Goal: Information Seeking & Learning: Understand process/instructions

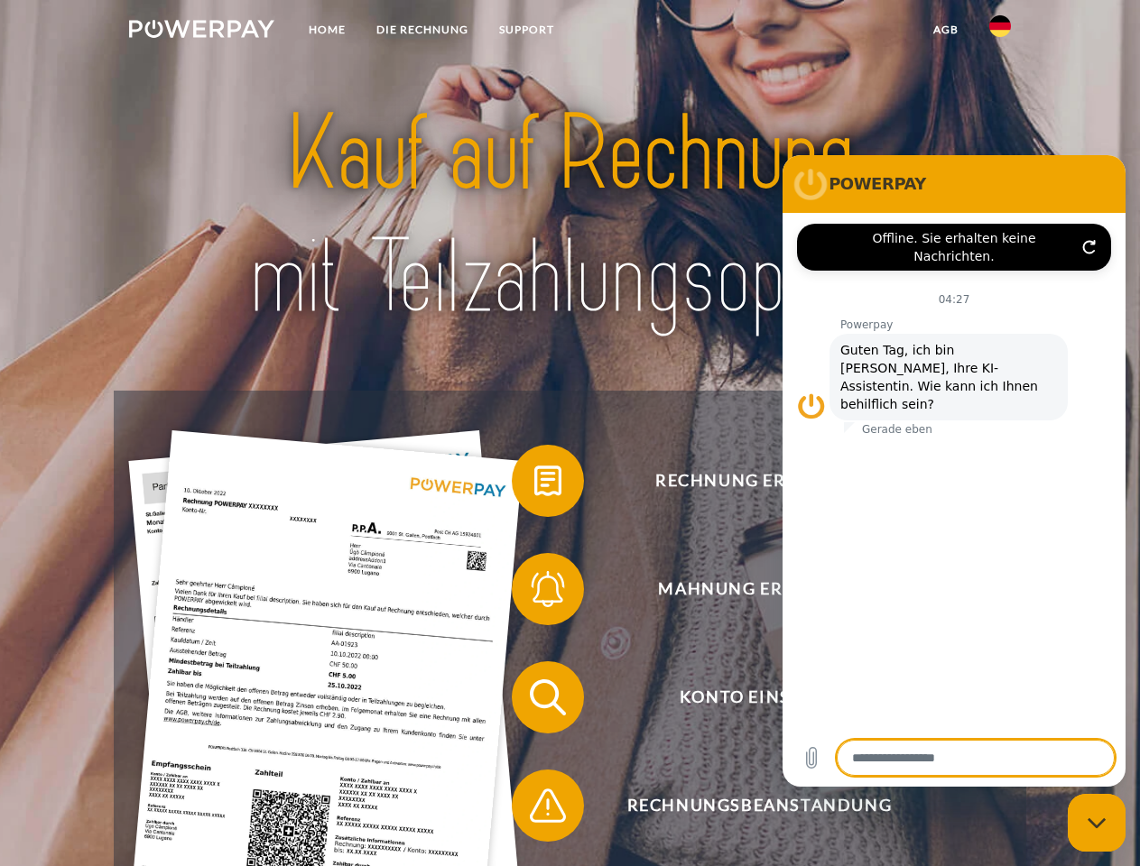
click at [201, 32] on img at bounding box center [201, 29] width 145 height 18
click at [1000, 32] on img at bounding box center [1000, 26] width 22 height 22
click at [945, 30] on link "agb" at bounding box center [946, 30] width 56 height 32
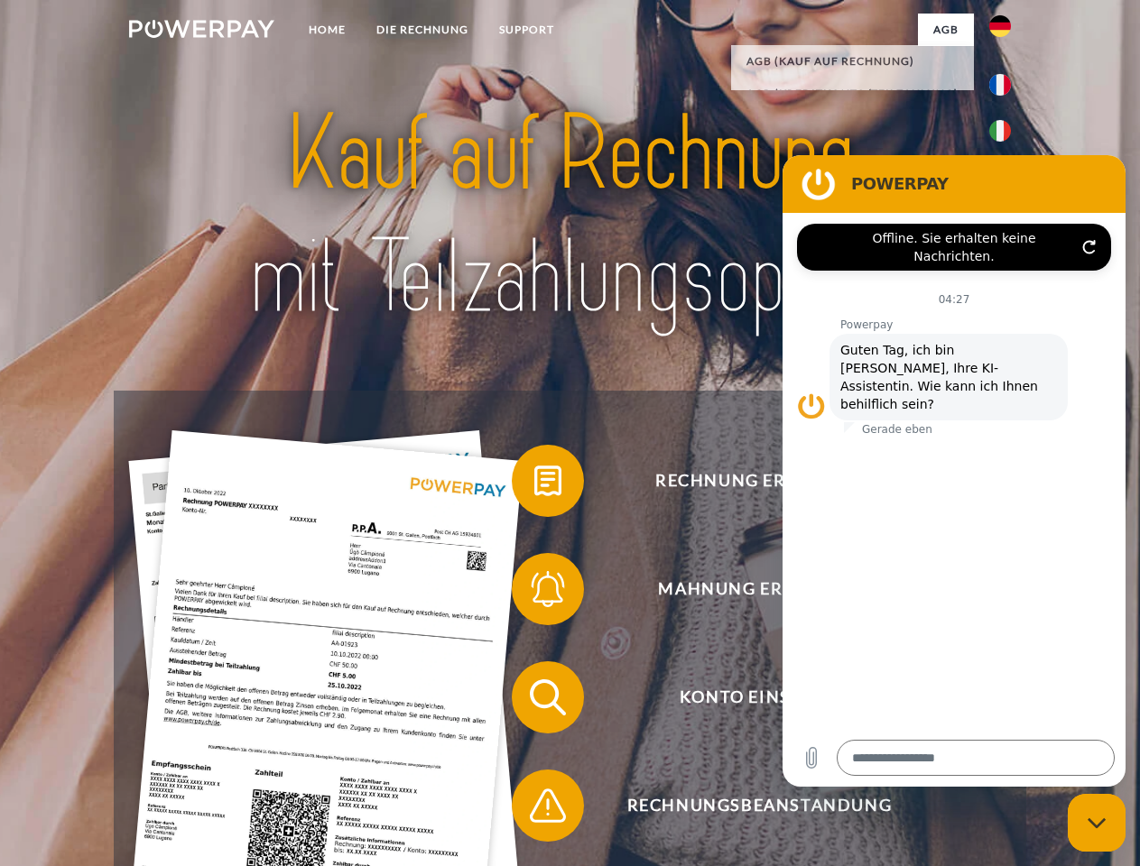
click at [534, 485] on span at bounding box center [521, 481] width 90 height 90
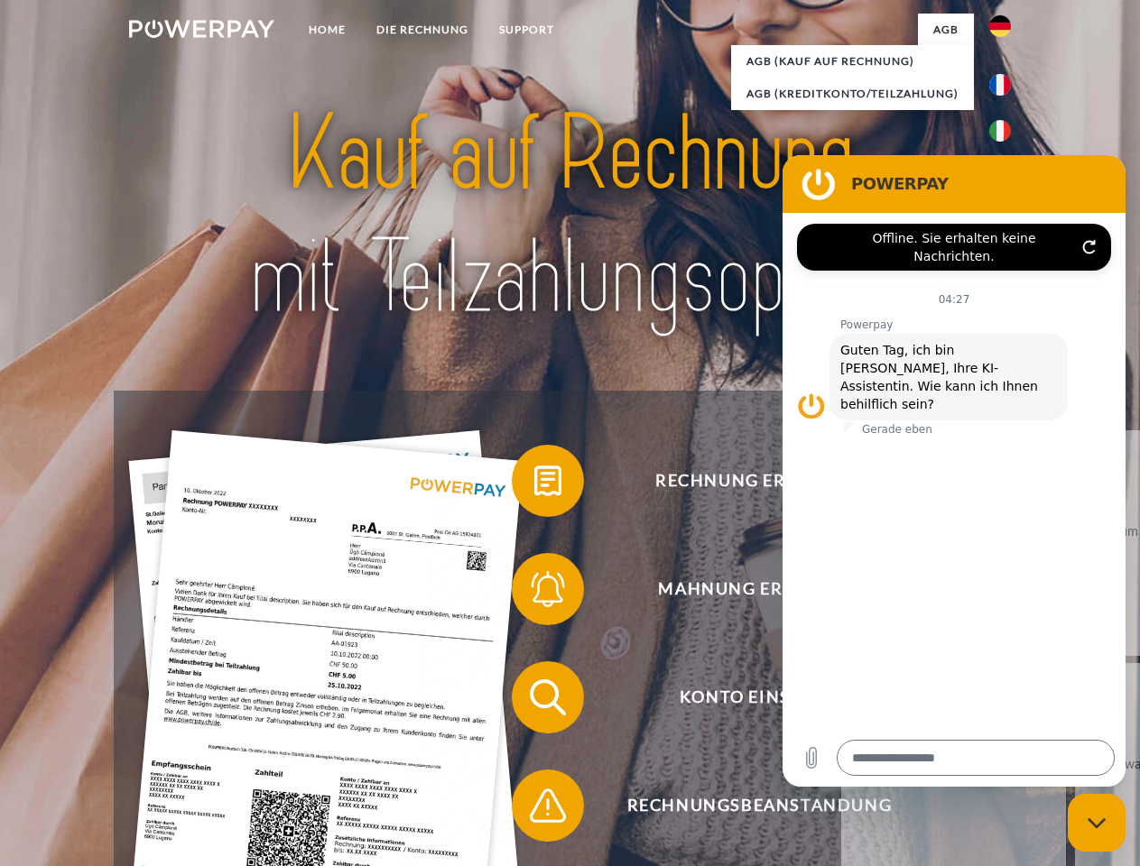
click at [534, 593] on div "Rechnung erhalten? Mahnung erhalten? Konto einsehen" at bounding box center [570, 752] width 912 height 722
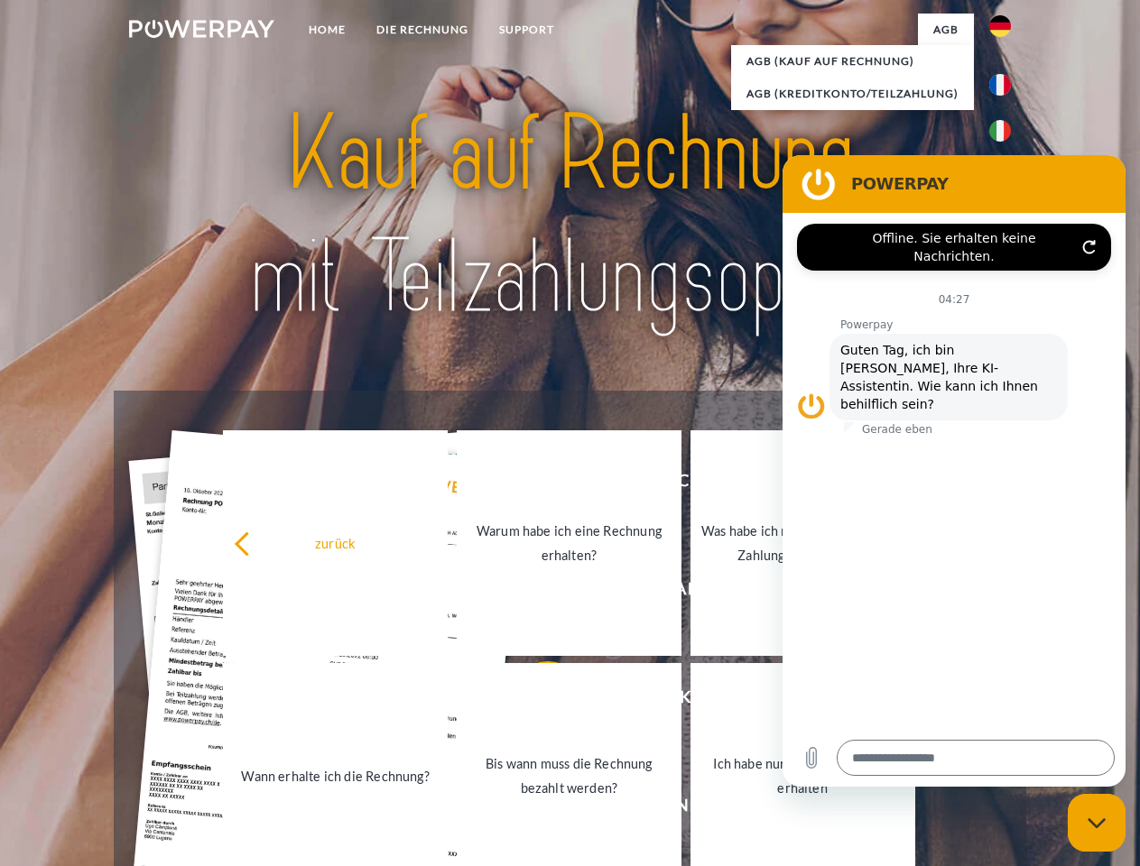
click at [534, 701] on link "Bis wann muss die Rechnung bezahlt werden?" at bounding box center [569, 776] width 225 height 226
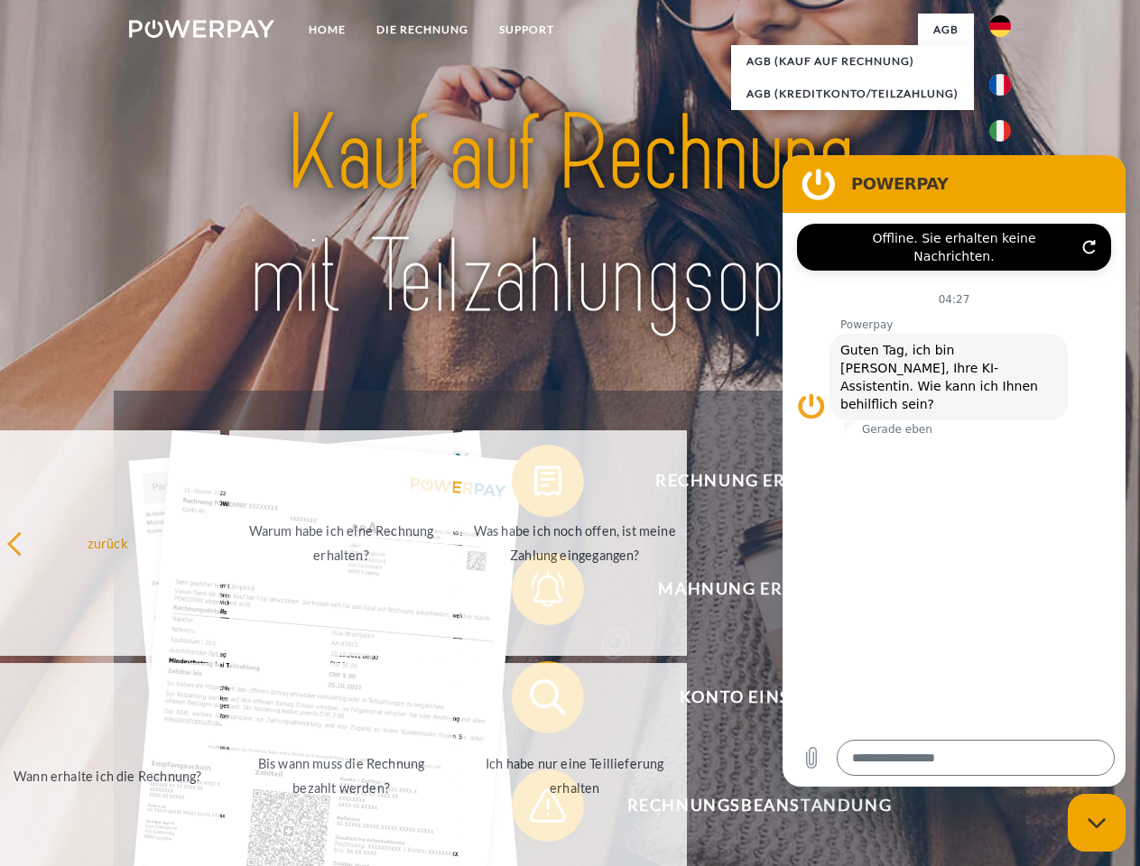
click at [534, 810] on span at bounding box center [521, 806] width 90 height 90
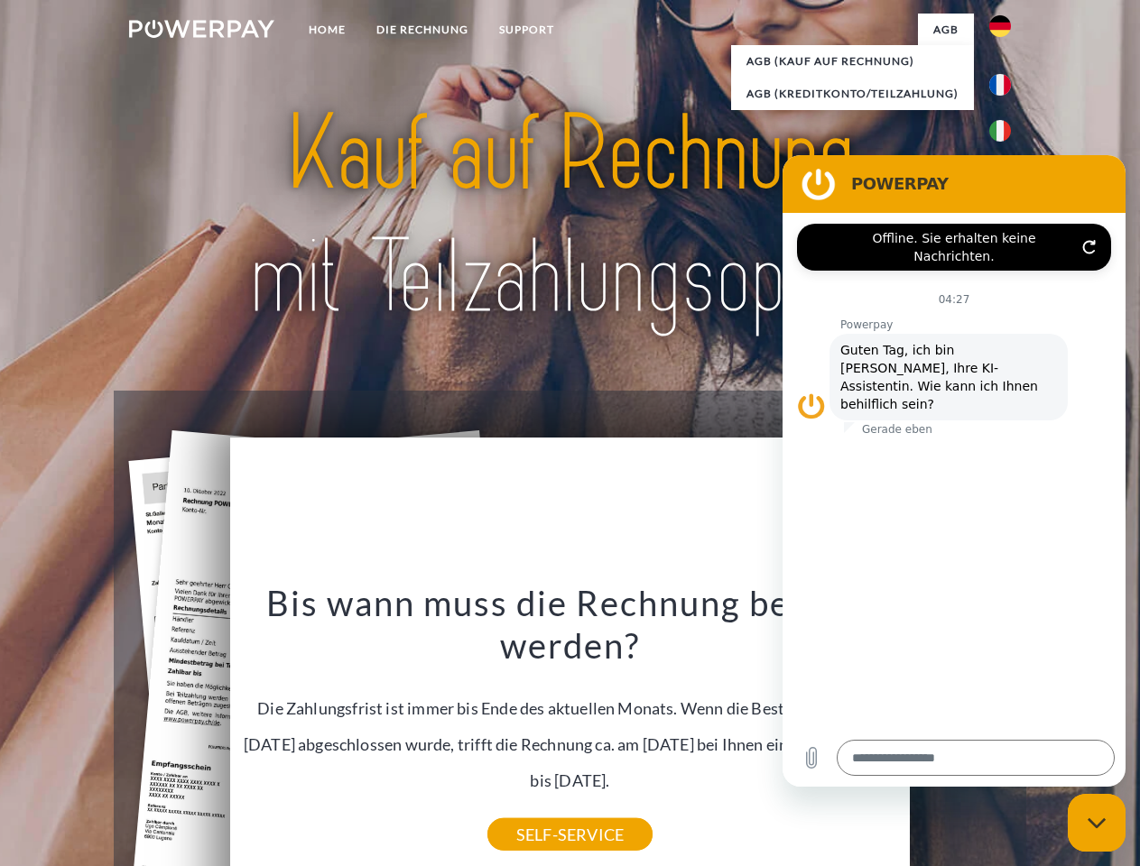
click at [1097, 823] on icon "Messaging-Fenster schließen" at bounding box center [1096, 824] width 19 height 12
type textarea "*"
